Goal: Task Accomplishment & Management: Manage account settings

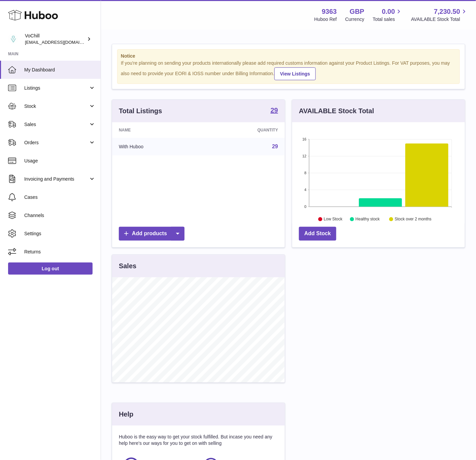
scroll to position [105, 172]
click at [34, 219] on link "Channels" at bounding box center [50, 215] width 101 height 18
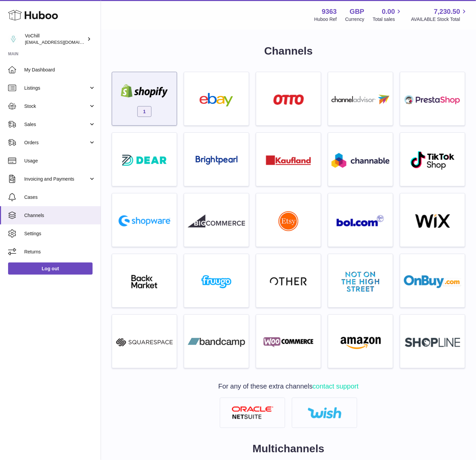
click at [150, 114] on span "1" at bounding box center [144, 111] width 14 height 11
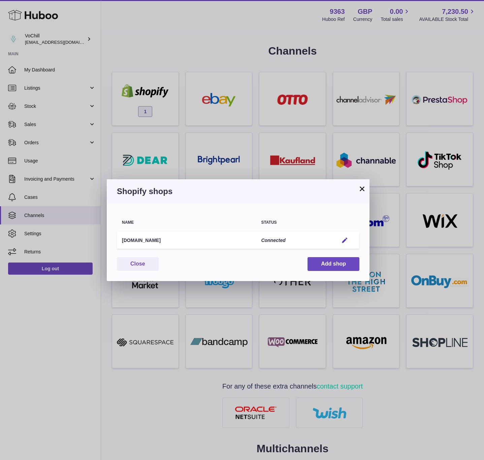
click at [340, 232] on td "Edit" at bounding box center [346, 240] width 26 height 17
click at [344, 237] on em "button" at bounding box center [344, 240] width 7 height 7
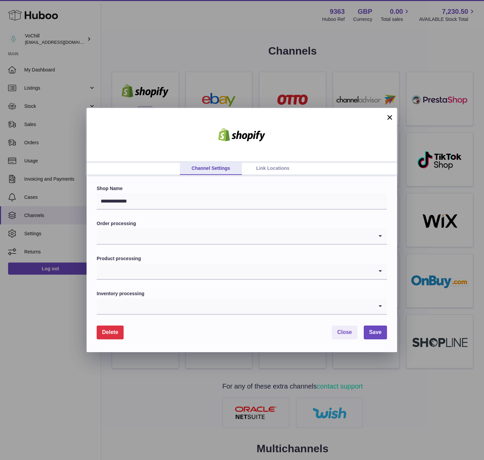
click at [273, 168] on link "Link Locations" at bounding box center [273, 168] width 62 height 13
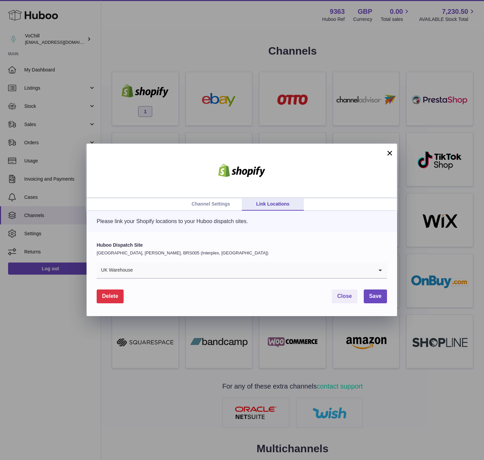
click at [135, 260] on div "Huboo Dispatch Site United Kingdom, Bradley Stoke, BRS005 (Interplex, UK) UK Wa…" at bounding box center [242, 260] width 290 height 37
click at [137, 267] on input "Search for option" at bounding box center [253, 269] width 240 height 15
